Goal: Task Accomplishment & Management: Use online tool/utility

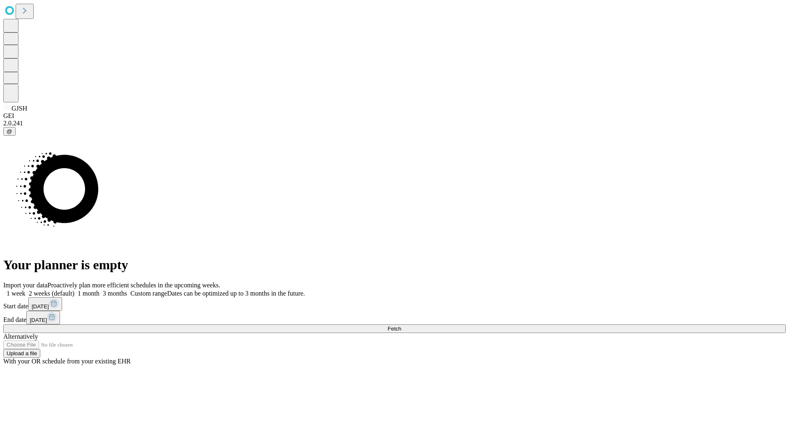
click at [401, 325] on span "Fetch" at bounding box center [394, 328] width 14 height 6
